Goal: Task Accomplishment & Management: Manage account settings

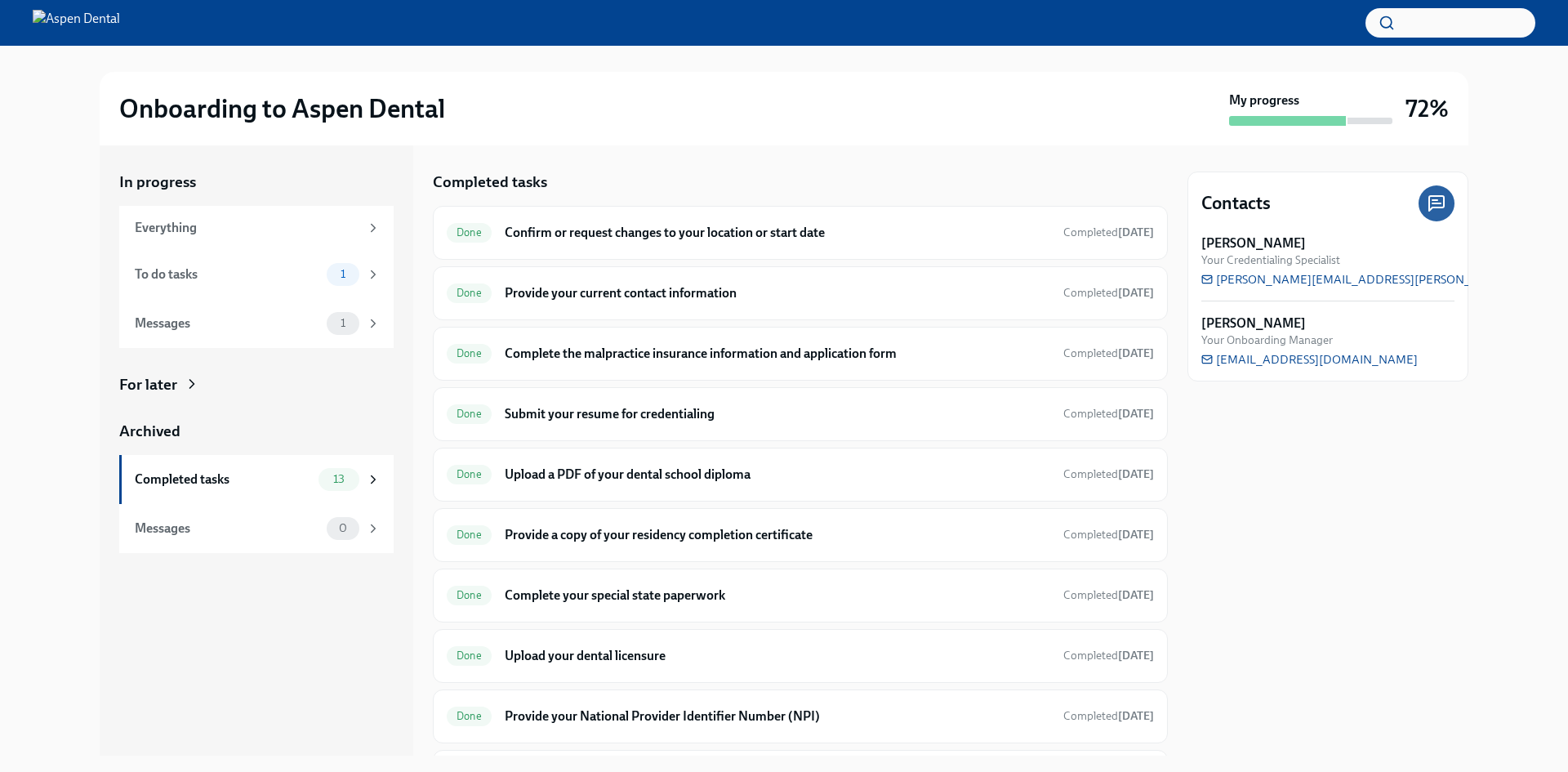
click at [1453, 203] on div at bounding box center [1436, 203] width 36 height 36
click at [1448, 203] on div at bounding box center [1436, 203] width 36 height 36
click at [188, 234] on div "Everything" at bounding box center [247, 227] width 224 height 18
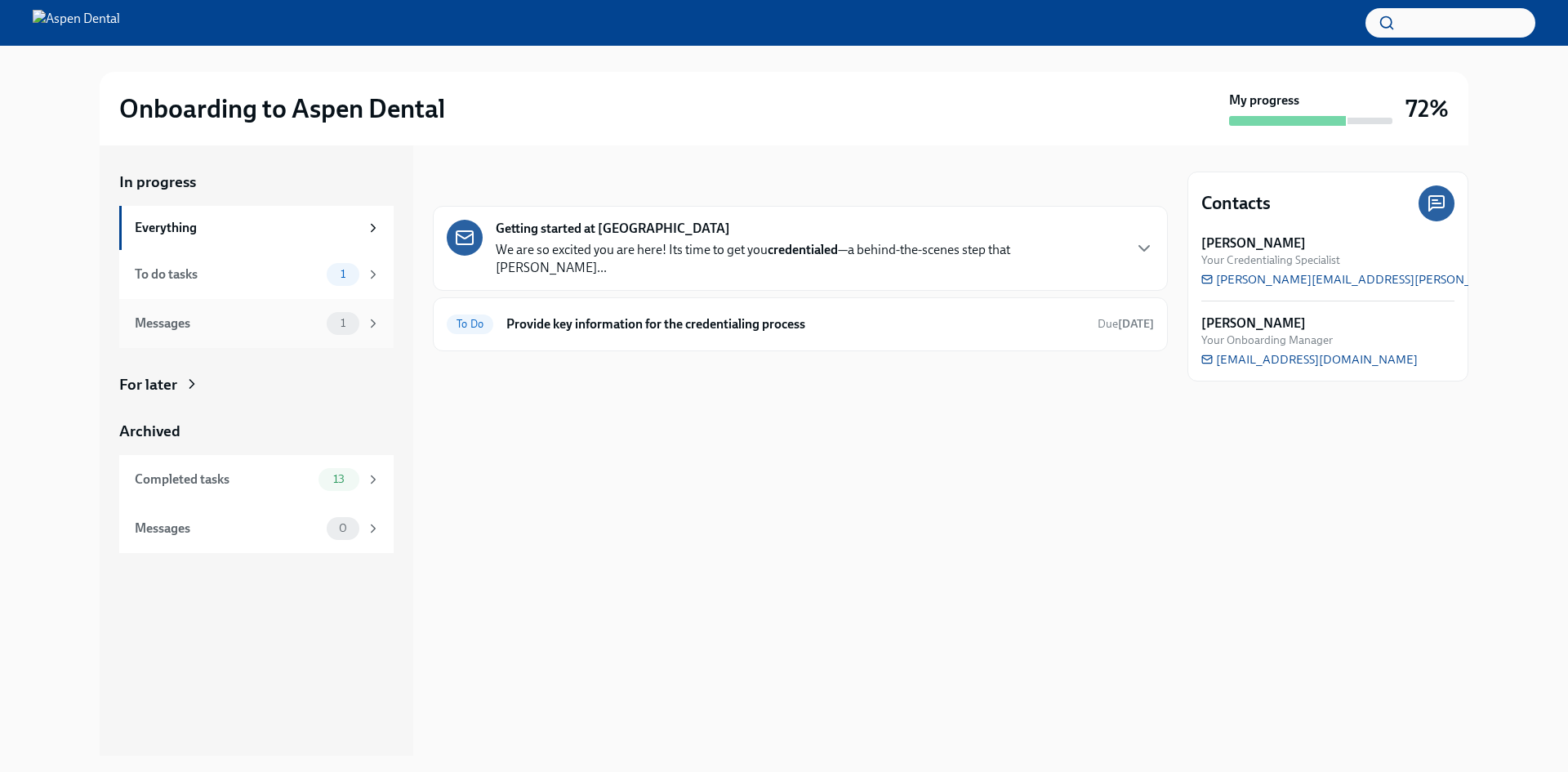
click at [313, 329] on div "Messages" at bounding box center [227, 323] width 185 height 18
click at [338, 286] on div "To do tasks 1" at bounding box center [257, 274] width 274 height 49
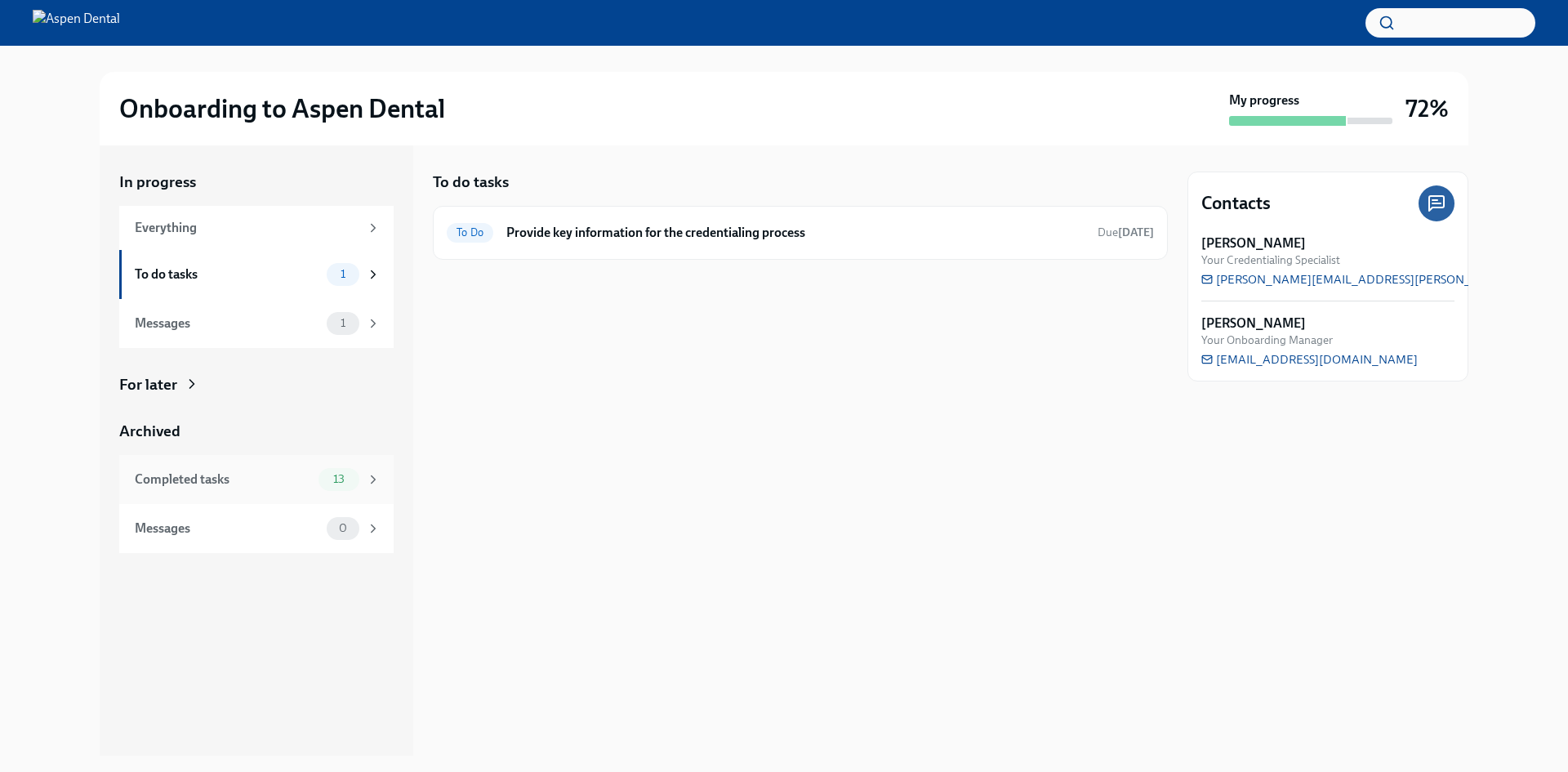
click at [333, 493] on div "Completed tasks 13" at bounding box center [257, 479] width 274 height 49
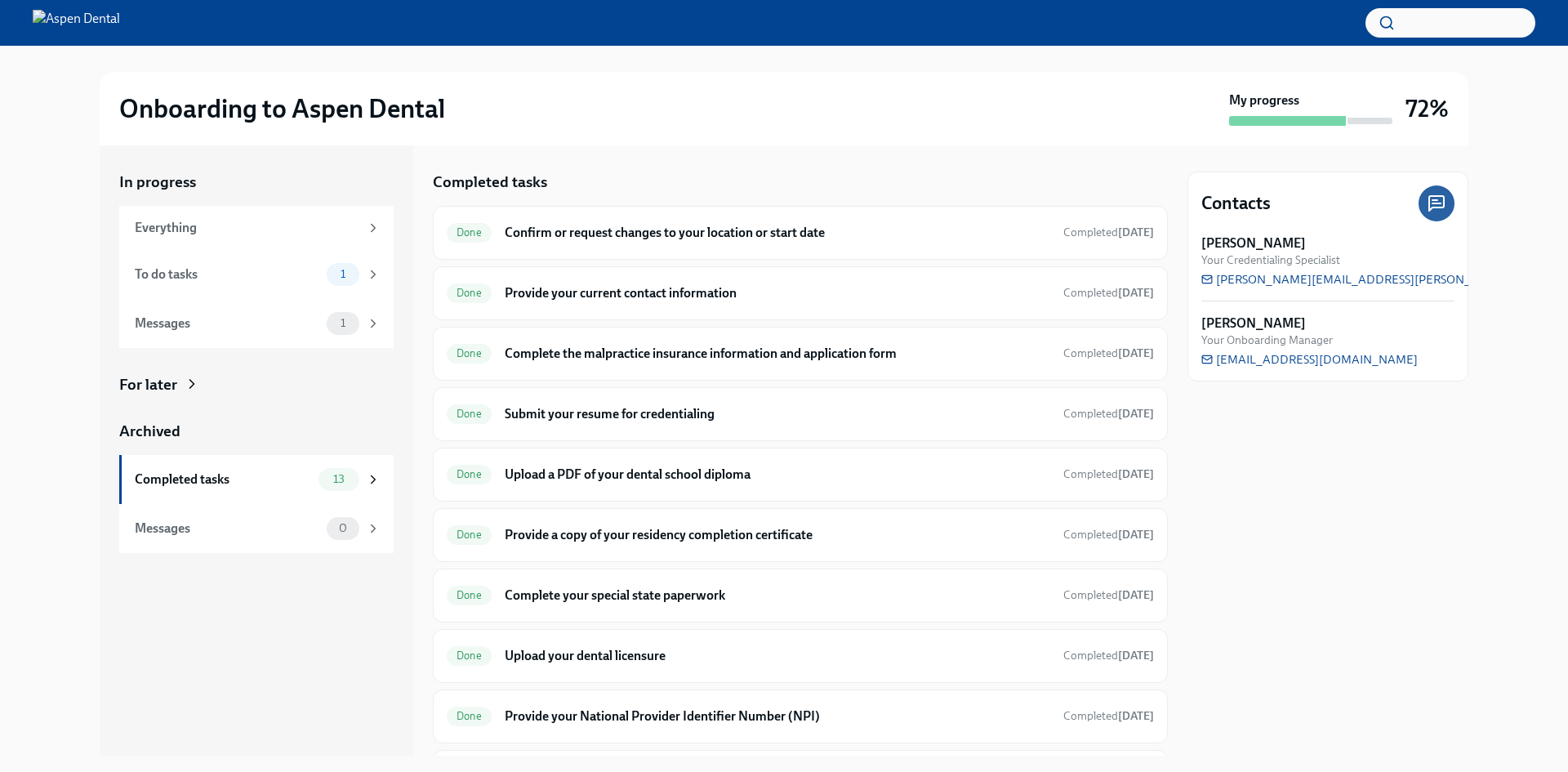
click at [144, 375] on div "For later" at bounding box center [148, 385] width 58 height 21
